Goal: Task Accomplishment & Management: Manage account settings

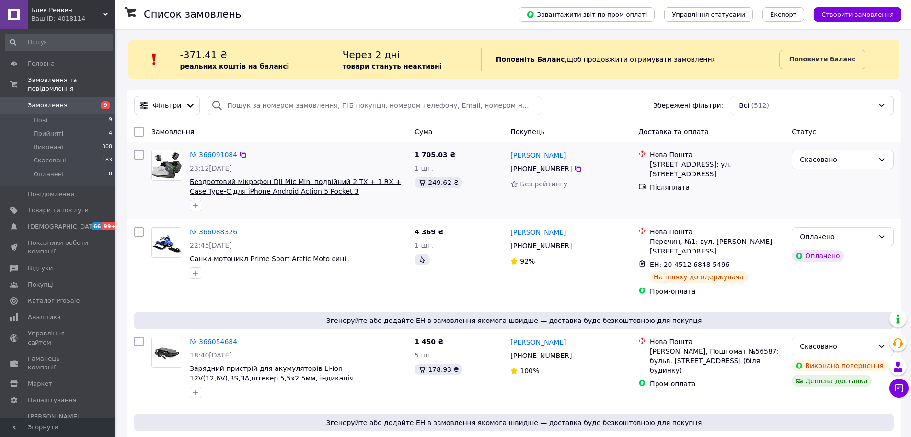
click at [328, 185] on span "Бездротовий мікрофон DJI Mic Mini подвійний 2 TX + 1 RX + Case Type-C для iPhon…" at bounding box center [295, 186] width 211 height 17
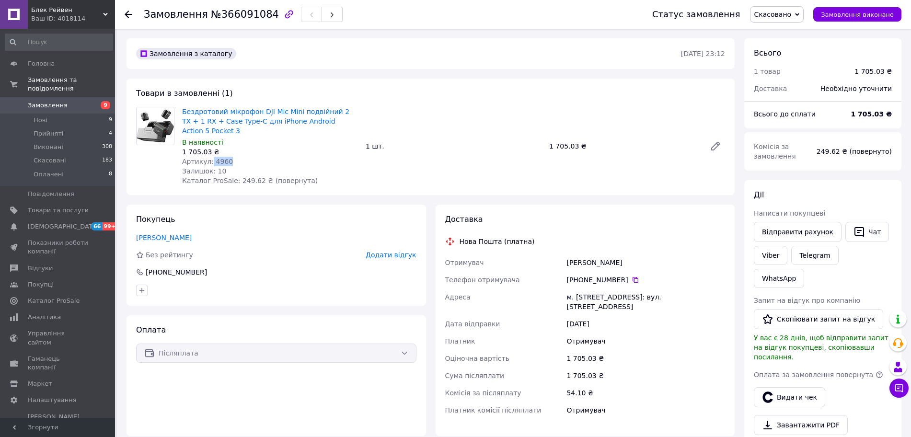
drag, startPoint x: 228, startPoint y: 150, endPoint x: 209, endPoint y: 154, distance: 18.6
click at [209, 157] on div "Артикул: 4960" at bounding box center [270, 162] width 176 height 10
copy span "4960"
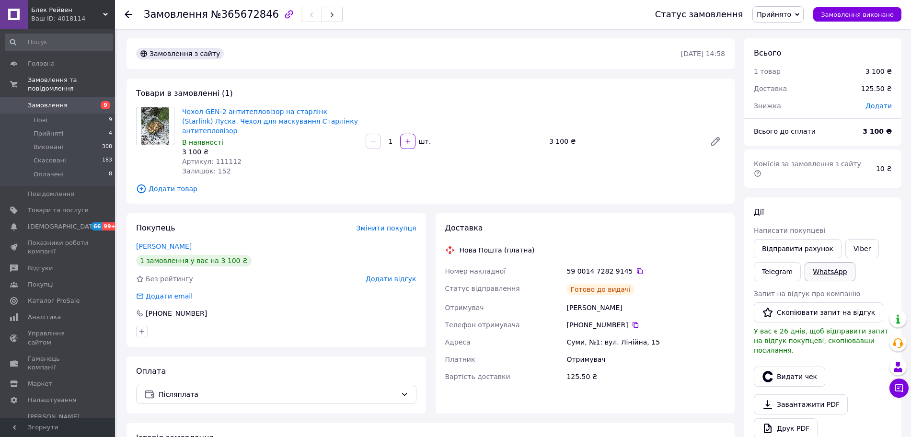
click at [831, 266] on link "WhatsApp" at bounding box center [830, 271] width 50 height 19
click at [126, 15] on use at bounding box center [129, 15] width 8 height 8
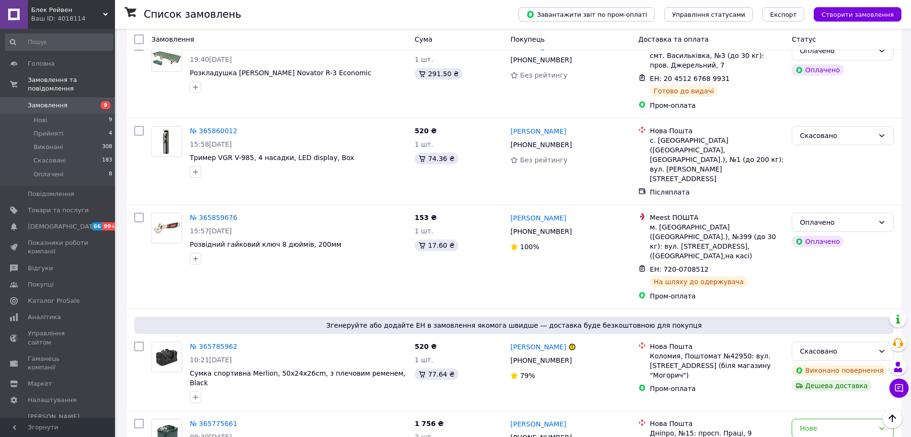
scroll to position [839, 0]
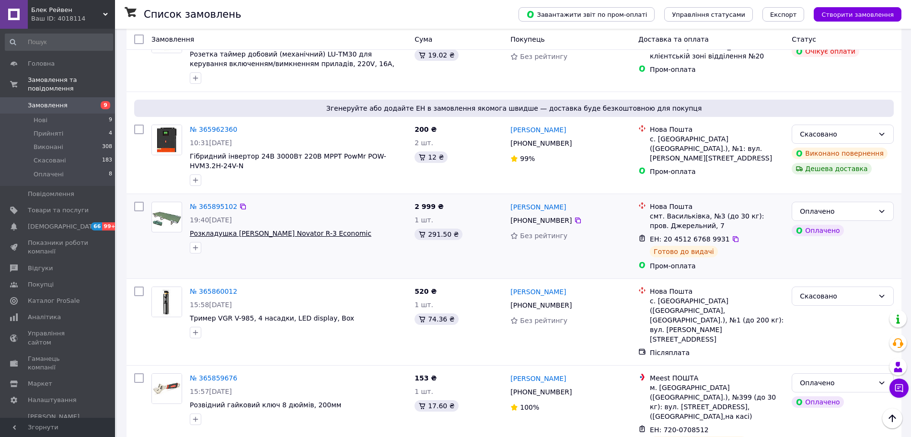
click at [254, 230] on span "Розкладушка [PERSON_NAME] Novator R-3 Economic" at bounding box center [281, 234] width 182 height 8
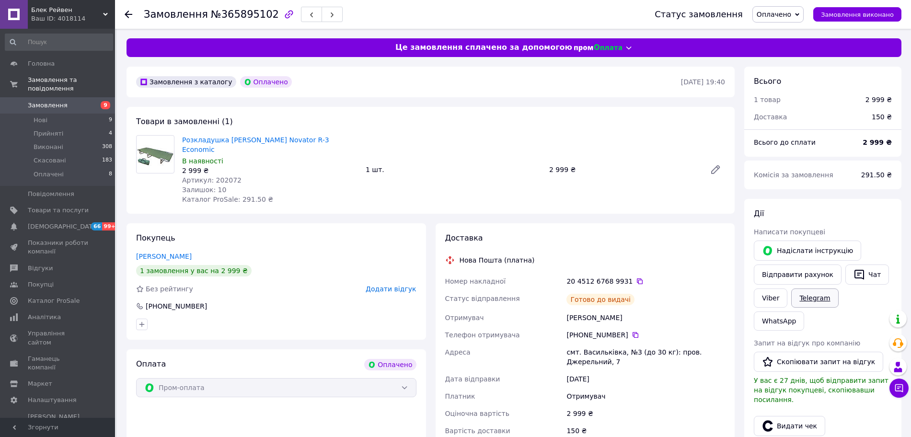
click at [811, 295] on link "Telegram" at bounding box center [814, 297] width 47 height 19
click at [804, 311] on link "WhatsApp" at bounding box center [779, 320] width 50 height 19
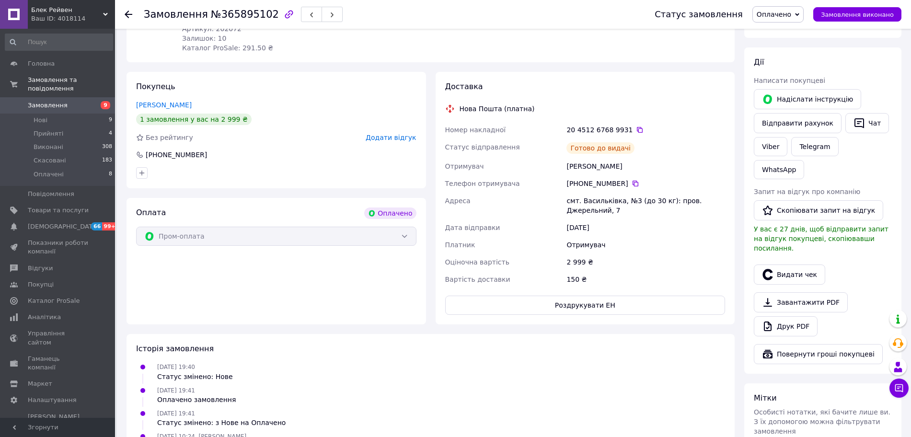
scroll to position [180, 0]
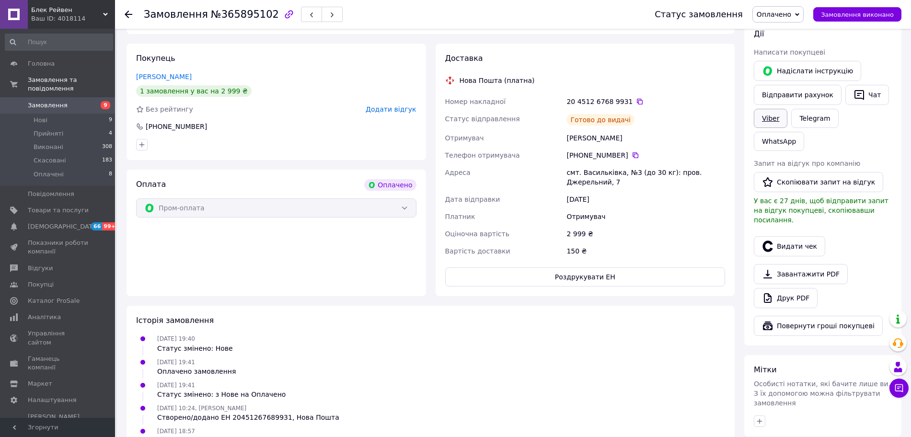
click at [772, 114] on link "Viber" at bounding box center [771, 118] width 34 height 19
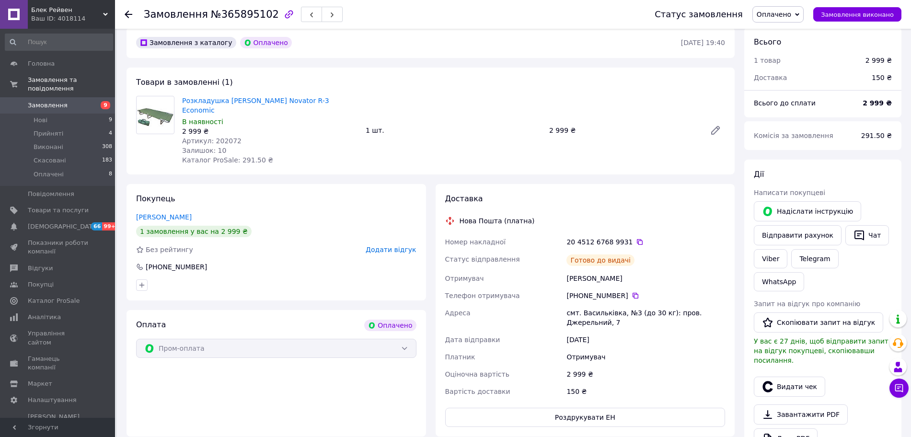
scroll to position [60, 0]
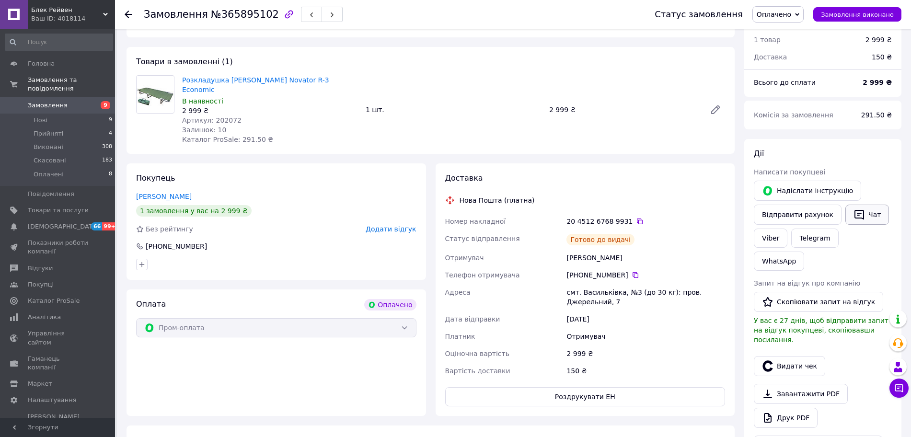
click at [872, 212] on button "Чат" at bounding box center [867, 215] width 44 height 20
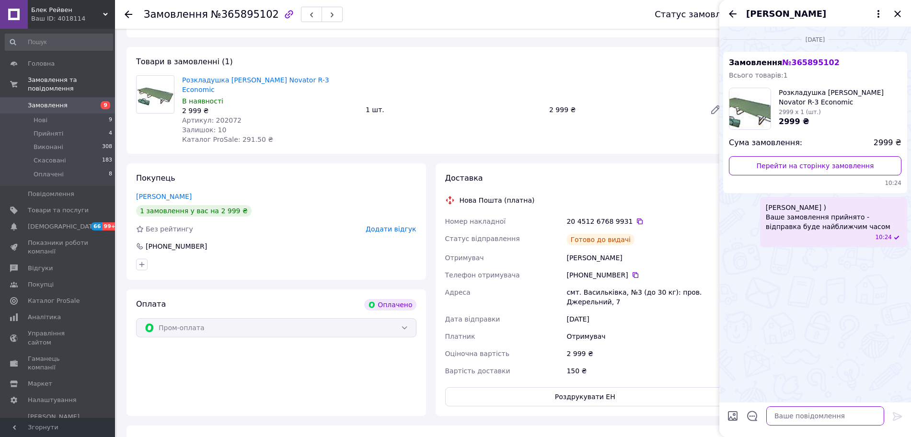
click at [798, 410] on textarea at bounding box center [825, 415] width 118 height 19
type textarea "Доброго дня Заберіть Ваше замовлення"
